Goal: Use online tool/utility: Utilize a website feature to perform a specific function

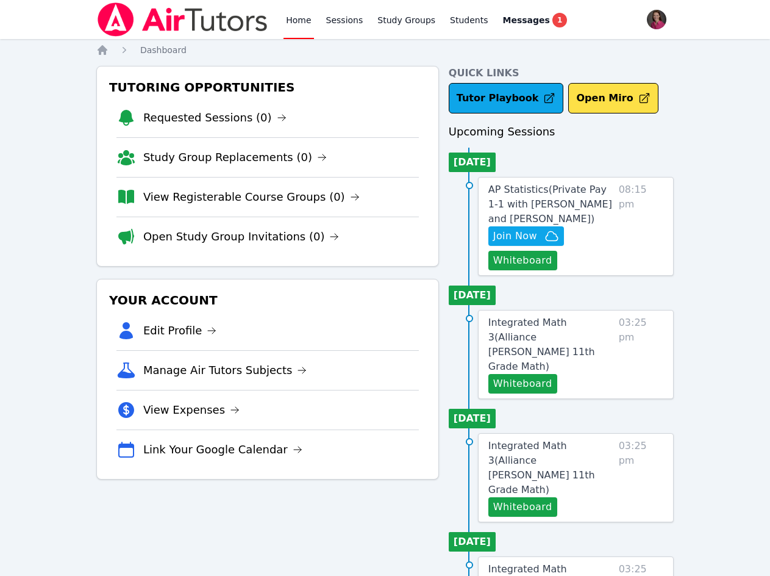
click at [534, 266] on button "Whiteboard" at bounding box center [522, 261] width 69 height 20
click at [538, 237] on span "Join Now" at bounding box center [526, 236] width 66 height 15
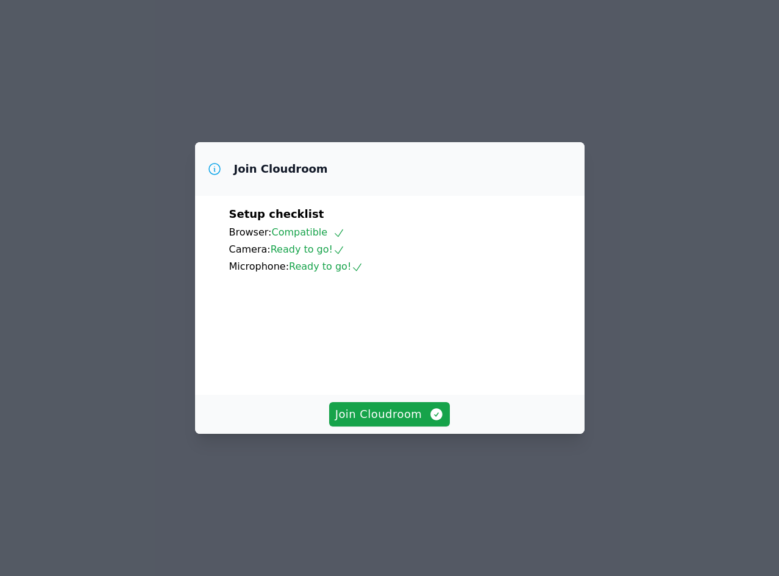
click at [399, 434] on div "Join Cloudroom" at bounding box center [390, 413] width 390 height 39
click at [390, 423] on span "Join Cloudroom" at bounding box center [389, 413] width 109 height 17
